Goal: Task Accomplishment & Management: Manage account settings

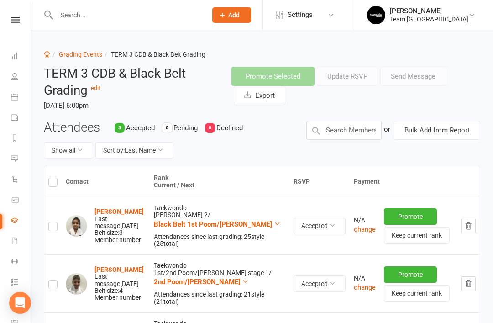
click at [15, 141] on icon at bounding box center [14, 137] width 7 height 7
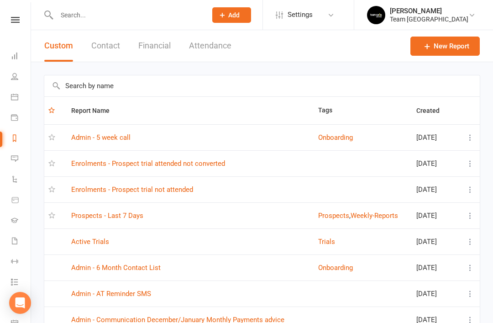
click at [125, 212] on link "Prospects - Last 7 Days" at bounding box center [107, 215] width 72 height 8
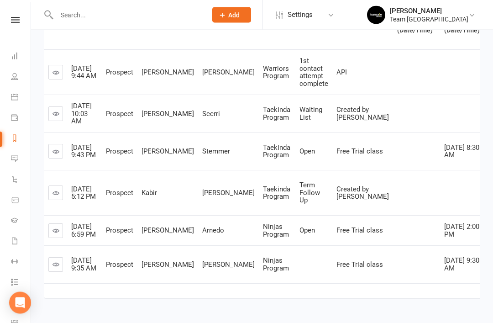
scroll to position [169, 0]
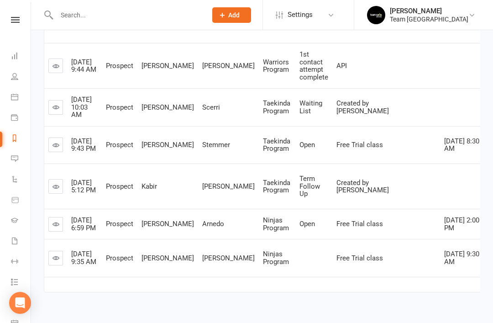
click at [61, 265] on link at bounding box center [55, 258] width 15 height 15
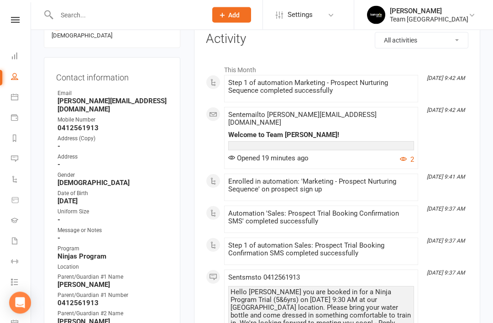
scroll to position [122, 0]
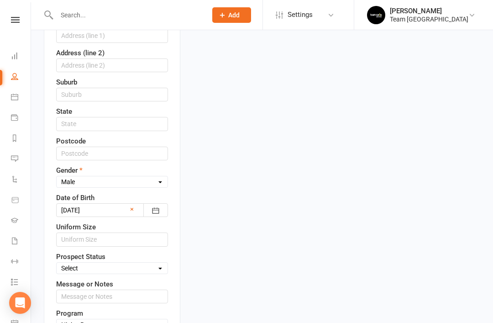
scroll to position [330, 0]
click at [155, 263] on select "Select Open Closed Website Lead Term Follow Up Waiting List Facebook Lead Re-Ta…" at bounding box center [112, 268] width 111 height 10
select select "Open"
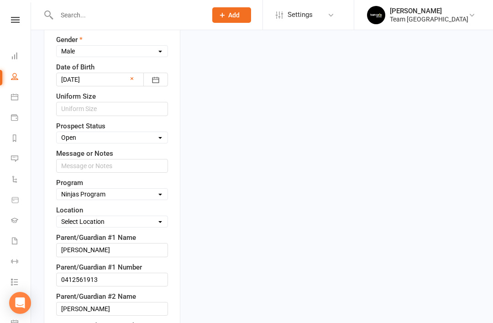
scroll to position [460, 0]
click at [159, 216] on select "Select Location Taekwondo Room" at bounding box center [112, 221] width 111 height 10
select select "0"
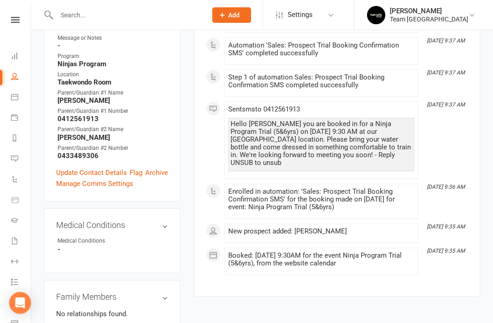
scroll to position [311, 0]
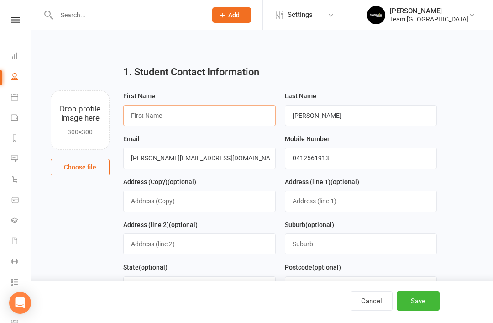
click at [229, 118] on input "text" at bounding box center [199, 115] width 153 height 21
type input "O"
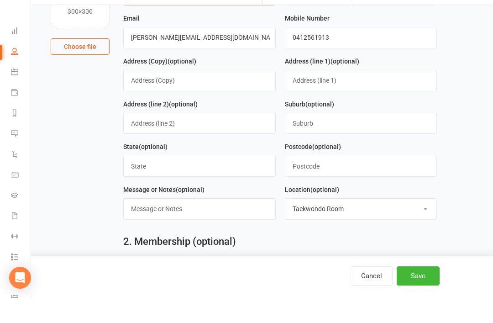
scroll to position [97, 0]
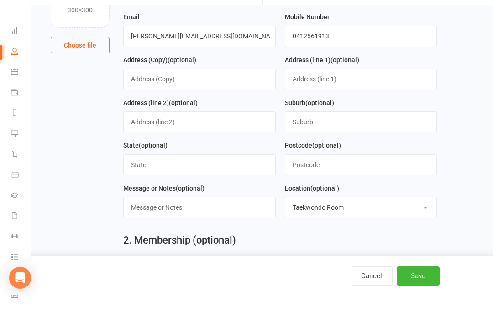
type input "Olivia"
click at [424, 307] on button "Save" at bounding box center [418, 300] width 43 height 19
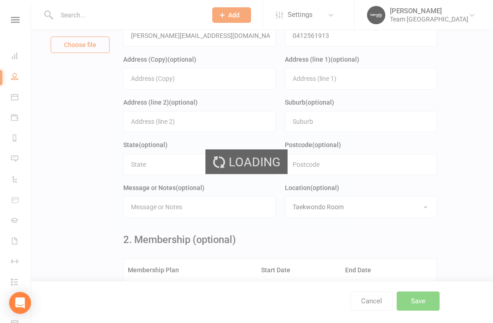
scroll to position [0, 0]
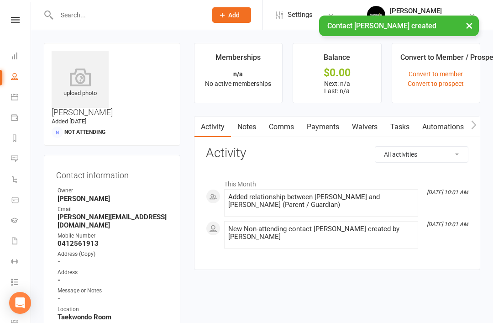
click at [370, 131] on link "Waivers" at bounding box center [365, 126] width 38 height 21
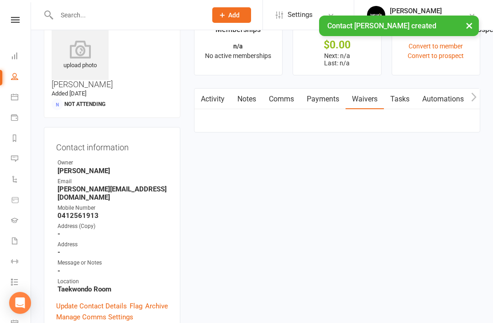
scroll to position [29, 0]
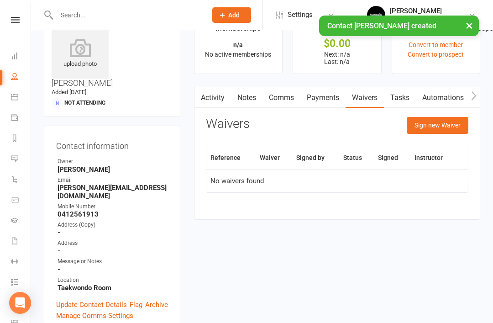
click at [448, 125] on button "Sign new Waiver" at bounding box center [438, 125] width 62 height 16
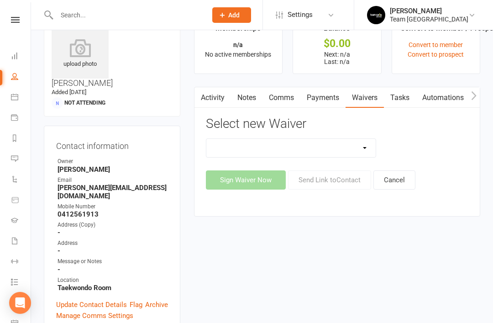
click at [364, 151] on select "Family Program Combination Member Waiver (3+ Family Members) Family Program Com…" at bounding box center [291, 148] width 170 height 18
select select "1512"
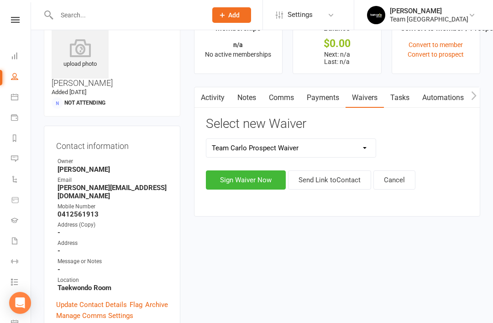
click at [341, 177] on button "Send Link to Contact" at bounding box center [329, 179] width 83 height 19
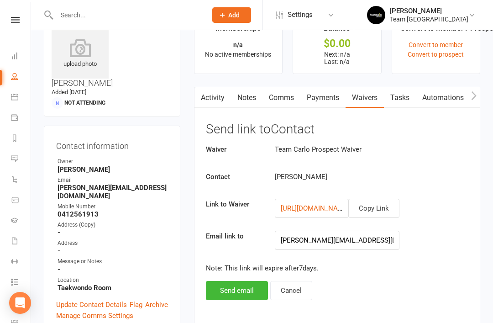
click at [238, 292] on button "Send email" at bounding box center [237, 290] width 62 height 19
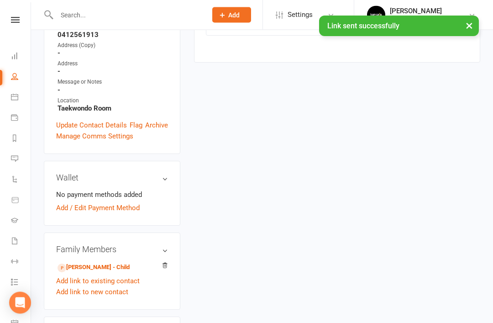
scroll to position [209, 0]
click at [102, 263] on link "Thomas Scholz - Child" at bounding box center [94, 268] width 72 height 10
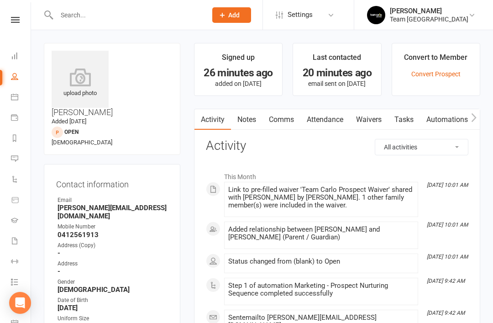
click at [17, 99] on icon at bounding box center [14, 96] width 7 height 7
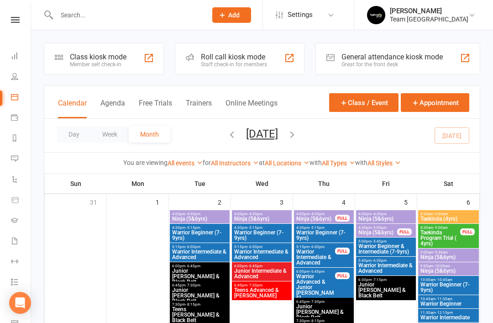
click at [297, 140] on button "button" at bounding box center [292, 135] width 10 height 16
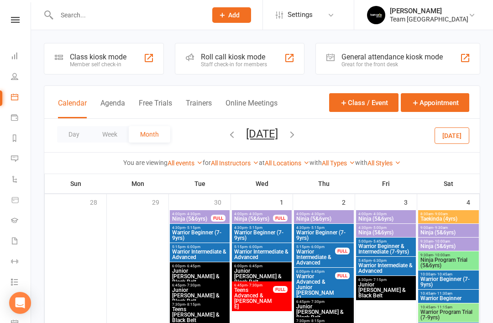
scroll to position [20, 0]
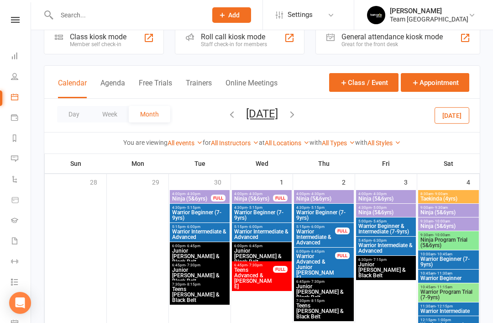
click at [450, 239] on span "Ninja Program Trial (5&6yrs)" at bounding box center [448, 242] width 57 height 11
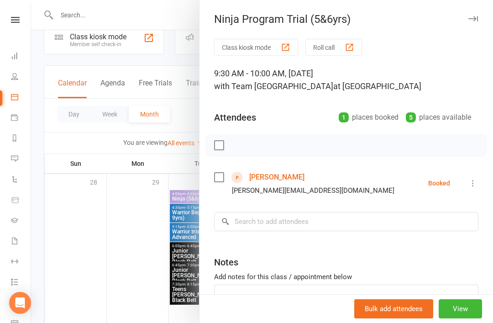
click at [475, 19] on icon "button" at bounding box center [474, 18] width 10 height 5
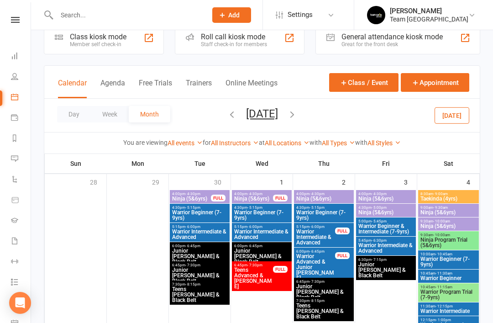
click at [452, 295] on span "Warrior Program Trial (7-9yrs)" at bounding box center [448, 294] width 57 height 11
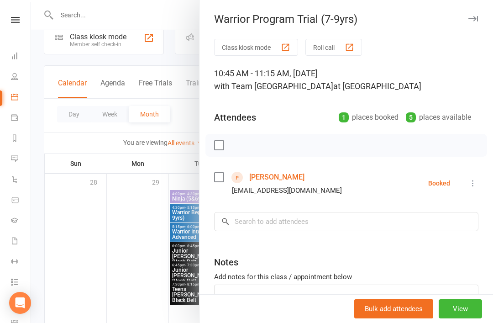
click at [473, 21] on button "button" at bounding box center [473, 18] width 11 height 11
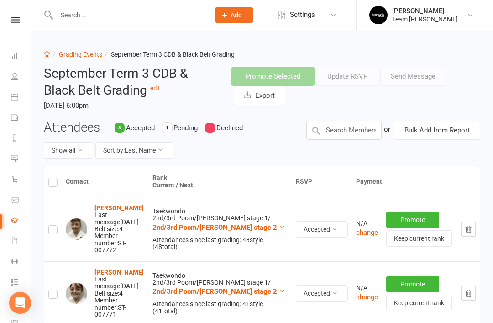
scroll to position [36, 0]
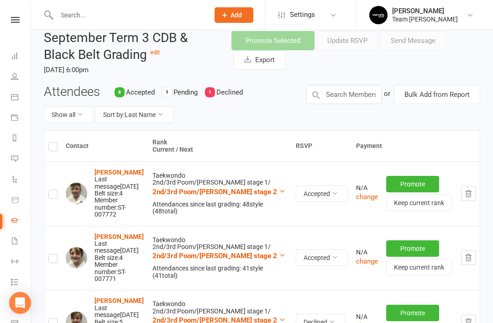
click at [17, 66] on link "Dashboard" at bounding box center [21, 57] width 21 height 21
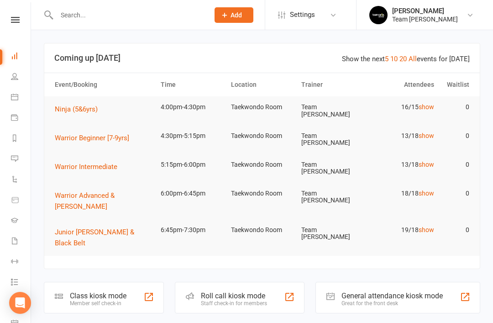
click at [16, 100] on icon at bounding box center [14, 96] width 7 height 7
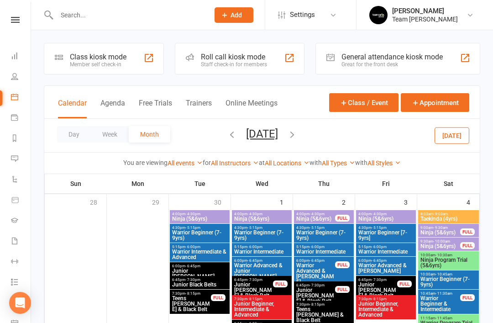
click at [453, 264] on span "Ninja Program Trial (5&6yrs)" at bounding box center [448, 262] width 57 height 11
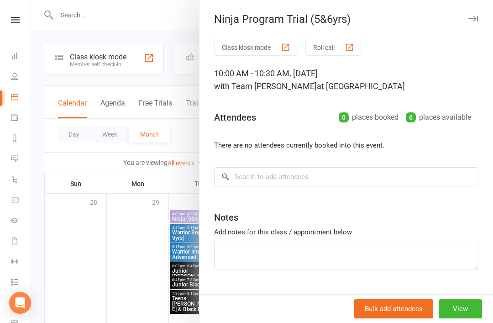
click at [475, 21] on button "button" at bounding box center [473, 18] width 11 height 11
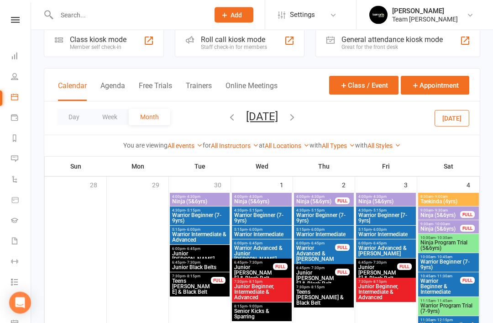
scroll to position [16, 0]
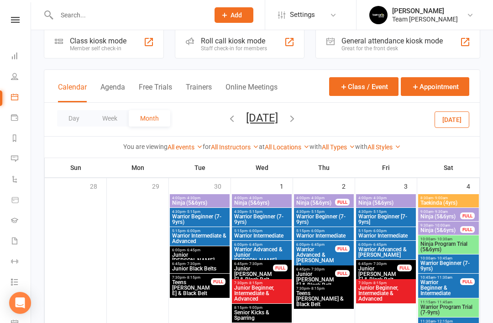
click at [444, 311] on span "Warrior Program Trial (7-9yrs)" at bounding box center [448, 309] width 57 height 11
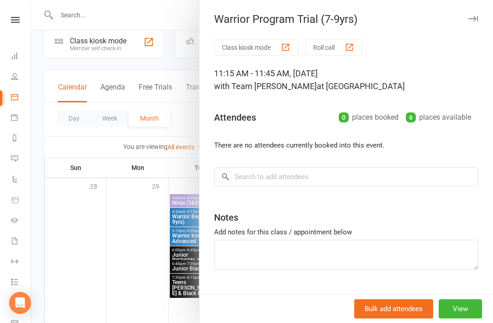
click at [478, 18] on button "button" at bounding box center [473, 18] width 11 height 11
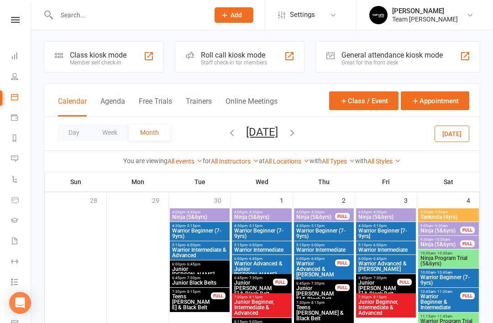
scroll to position [0, 0]
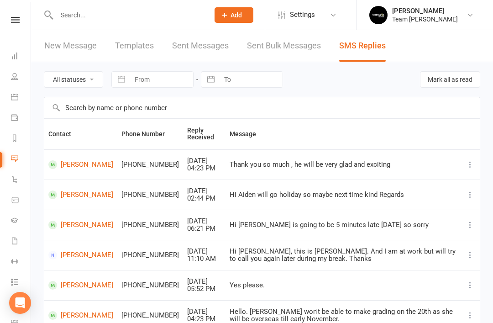
click at [17, 96] on icon at bounding box center [14, 96] width 7 height 7
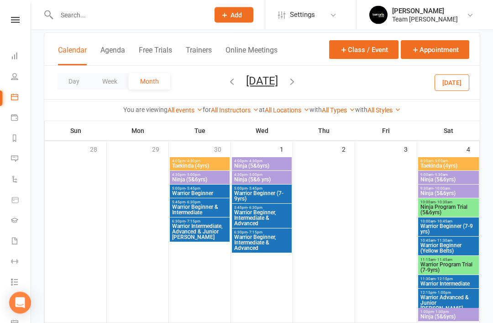
click at [459, 209] on span "Ninja Program Trial (5&6yrs)" at bounding box center [448, 210] width 57 height 11
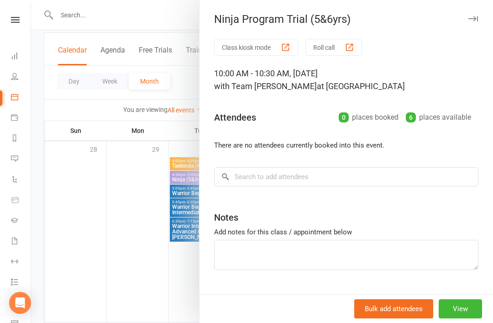
click at [476, 17] on icon "button" at bounding box center [474, 18] width 10 height 5
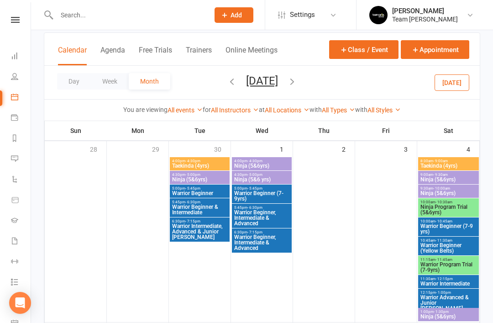
click at [446, 267] on span "Warrior Program Trial (7-9yrs)" at bounding box center [448, 267] width 57 height 11
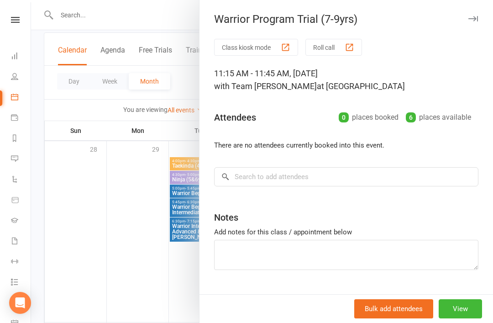
click at [476, 20] on icon "button" at bounding box center [474, 18] width 10 height 5
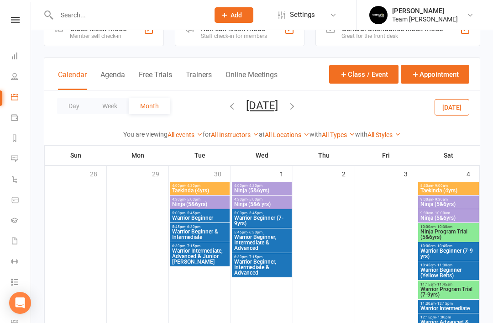
scroll to position [0, 0]
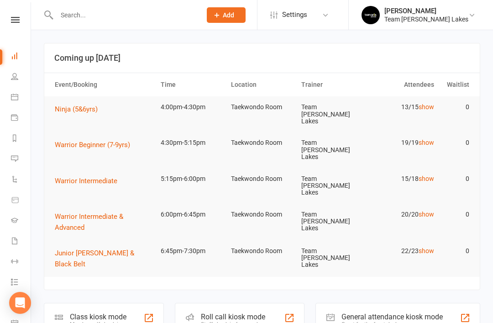
click at [17, 100] on icon at bounding box center [14, 96] width 7 height 7
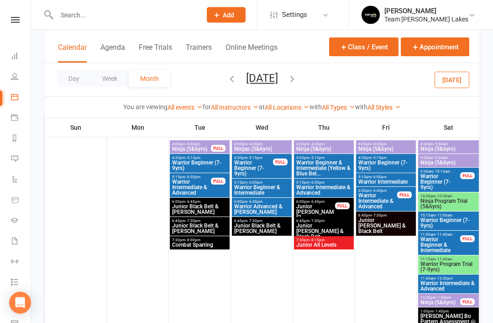
click at [453, 206] on span "Ninja Program Trial (5&6yrs)" at bounding box center [448, 204] width 57 height 11
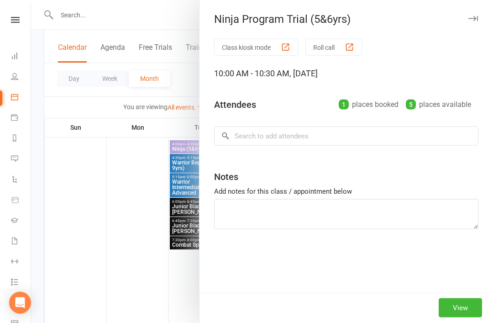
scroll to position [70, 0]
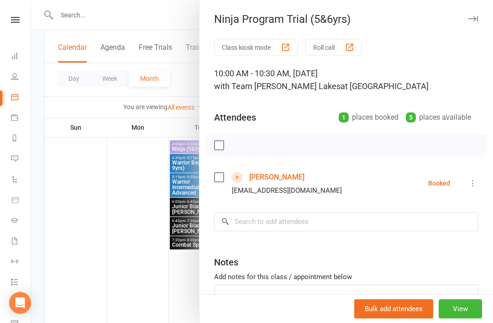
click at [477, 19] on icon "button" at bounding box center [474, 18] width 10 height 5
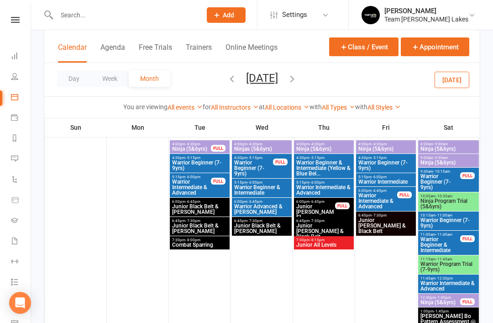
click at [452, 270] on span "Warrior Program Trial (7-9yrs)" at bounding box center [448, 266] width 57 height 11
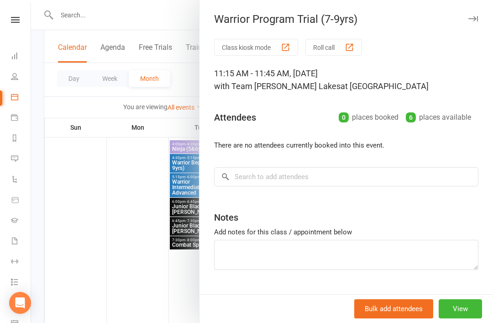
click at [475, 19] on icon "button" at bounding box center [474, 18] width 10 height 5
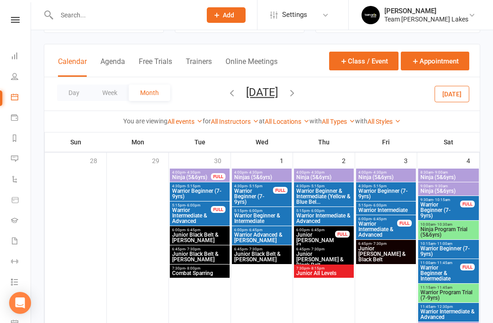
scroll to position [0, 0]
